Goal: Transaction & Acquisition: Obtain resource

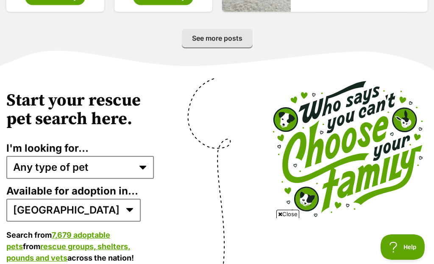
scroll to position [1627, 0]
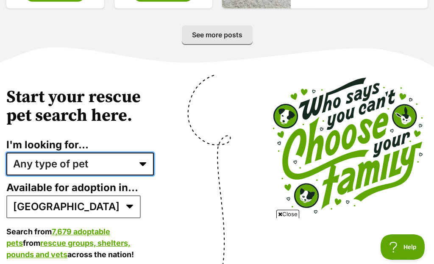
click at [140, 153] on select "Any type of pet Dogs Cats Other pets Pets looking for a home together Pets need…" at bounding box center [80, 164] width 148 height 23
select select "dogs"
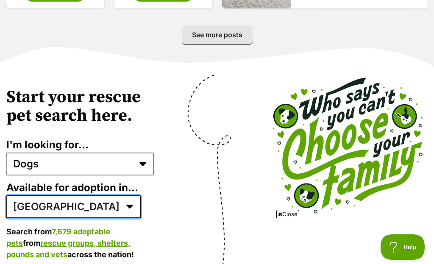
click at [69, 195] on select "Australia ACT NSW NT QLD SA TAS VIC WA" at bounding box center [73, 206] width 134 height 23
select select "3"
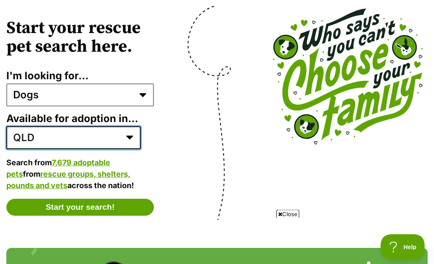
scroll to position [1695, 0]
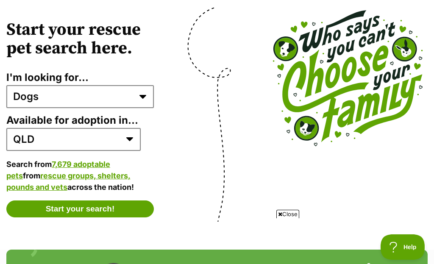
click at [100, 201] on button "Start your search!" at bounding box center [80, 209] width 148 height 17
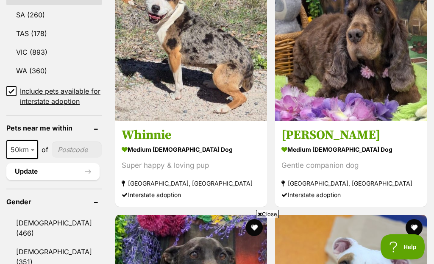
scroll to position [594, 0]
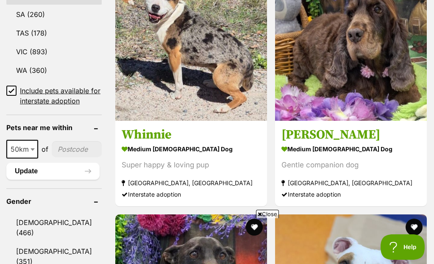
click at [31, 243] on link "Female (351)" at bounding box center [53, 257] width 95 height 28
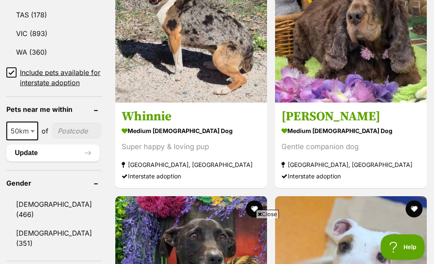
scroll to position [715, 0]
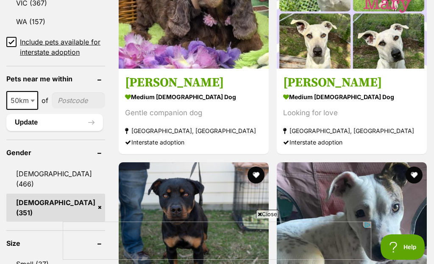
scroll to position [646, 0]
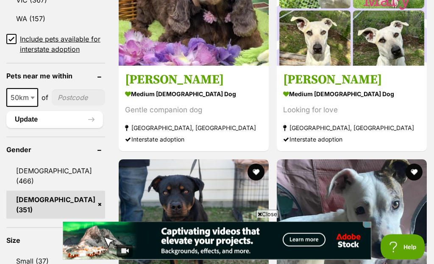
click at [28, 101] on span "50km" at bounding box center [22, 98] width 30 height 12
click at [52, 98] on input"] "postcode" at bounding box center [78, 98] width 53 height 16
click at [70, 100] on input"] "postcode" at bounding box center [78, 98] width 53 height 16
click at [30, 123] on button "Update" at bounding box center [54, 120] width 97 height 17
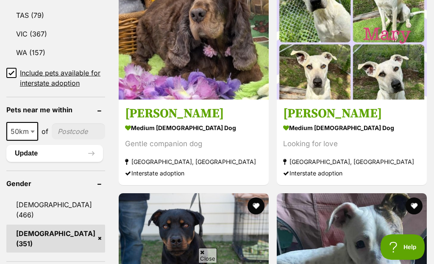
scroll to position [599, 0]
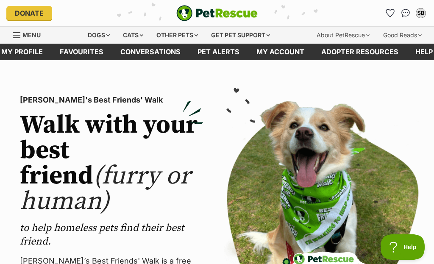
click at [17, 36] on span "Menu" at bounding box center [17, 35] width 8 height 1
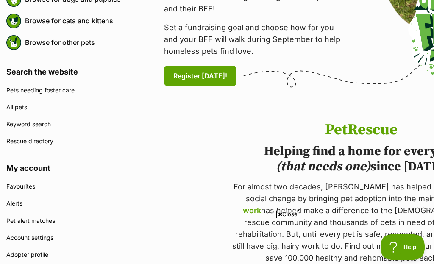
scroll to position [245, 0]
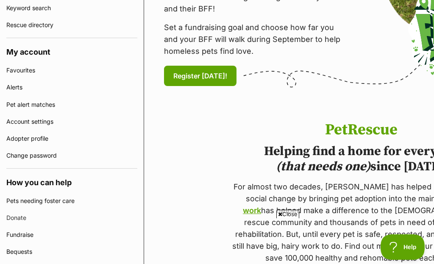
click at [28, 139] on link "Adopter profile" at bounding box center [71, 138] width 131 height 17
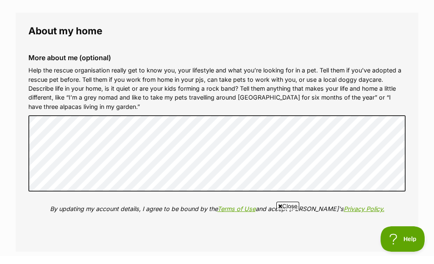
scroll to position [886, 0]
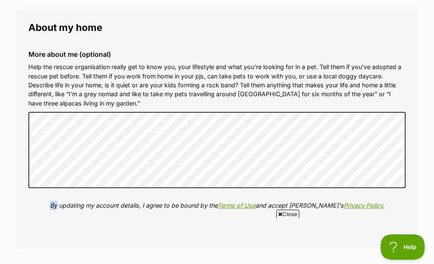
click at [394, 234] on fieldset "About my home More about me (optional) Help the rescue organisation really get …" at bounding box center [217, 129] width 403 height 240
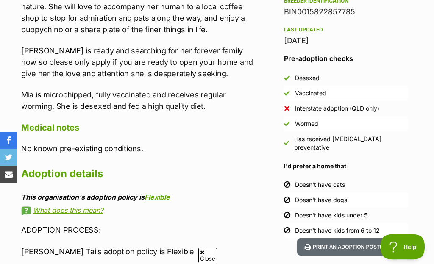
scroll to position [711, 0]
click at [397, 193] on li "Doesn't have dogs" at bounding box center [346, 200] width 124 height 15
click at [284, 193] on li "Doesn't have dogs" at bounding box center [346, 200] width 124 height 15
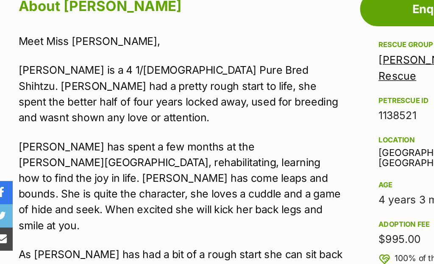
scroll to position [0, 0]
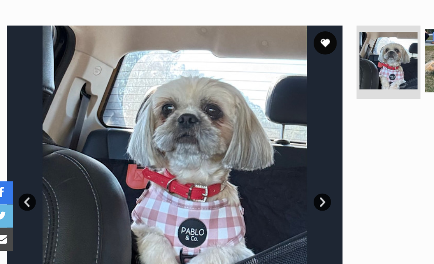
click at [239, 150] on link "Next" at bounding box center [243, 147] width 13 height 13
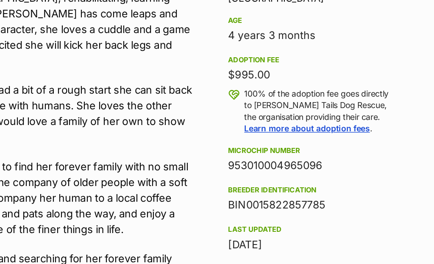
scroll to position [569, 0]
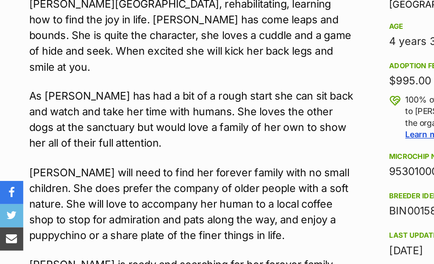
click at [10, 147] on link "share via facebook" at bounding box center [8, 140] width 17 height 17
